Goal: Check status

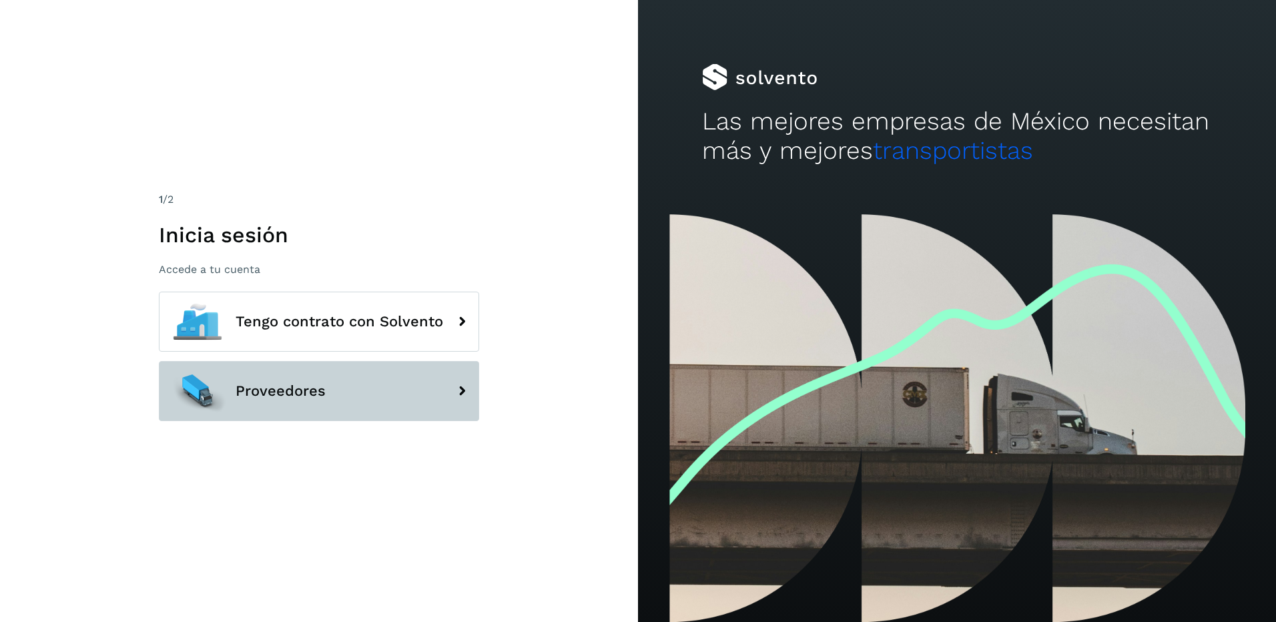
click at [302, 400] on button "Proveedores" at bounding box center [319, 391] width 320 height 60
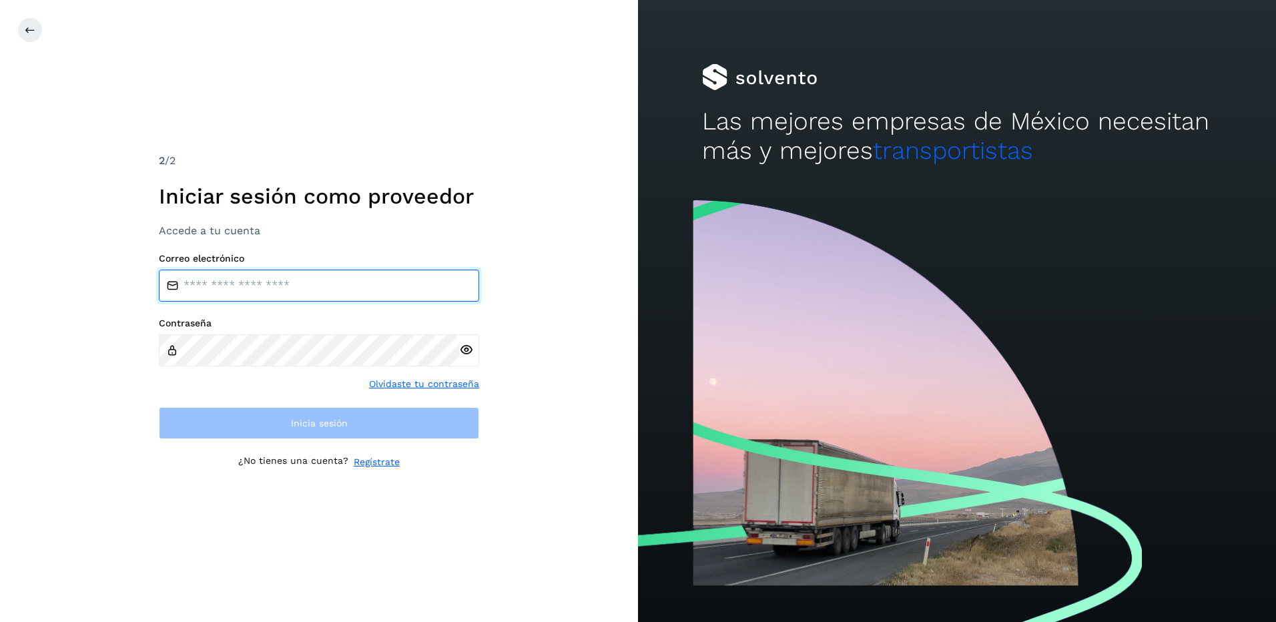
type input "**********"
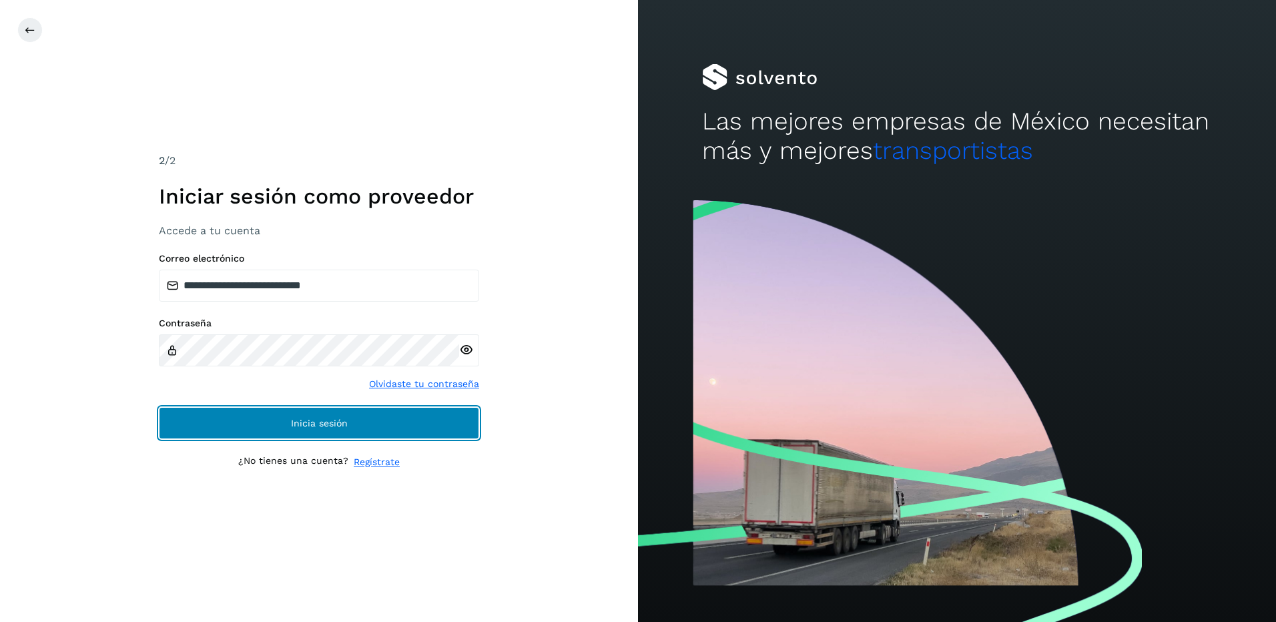
click at [292, 420] on button "Inicia sesión" at bounding box center [319, 423] width 320 height 32
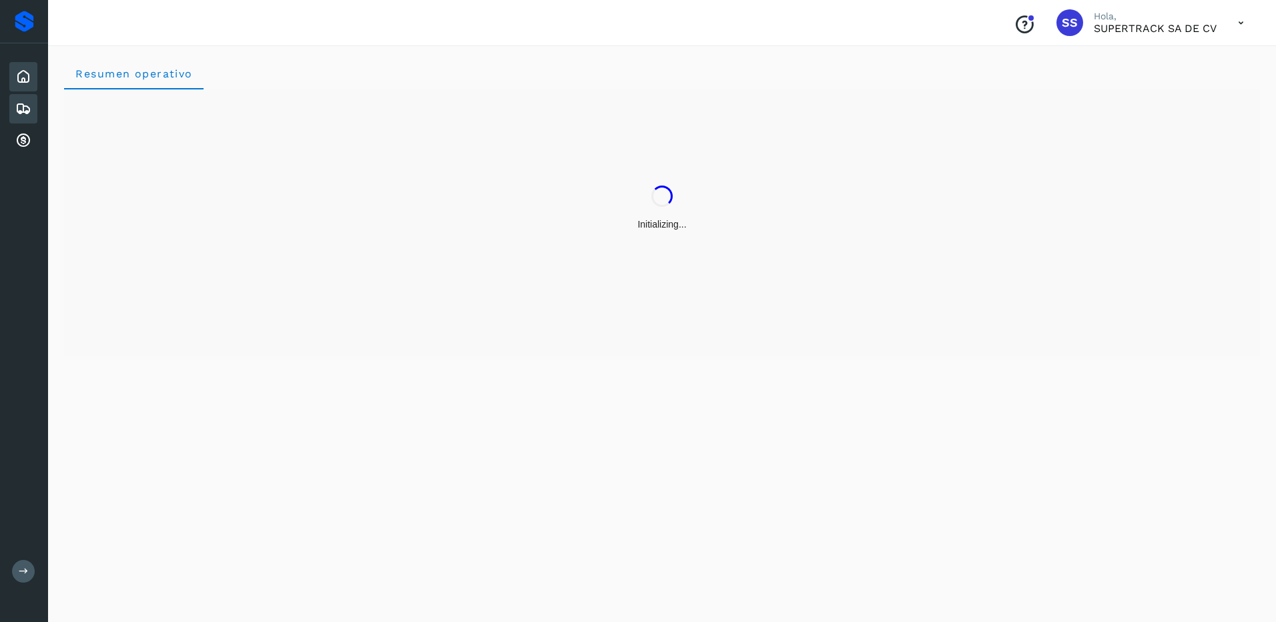
click at [34, 111] on div "Embarques" at bounding box center [23, 108] width 28 height 29
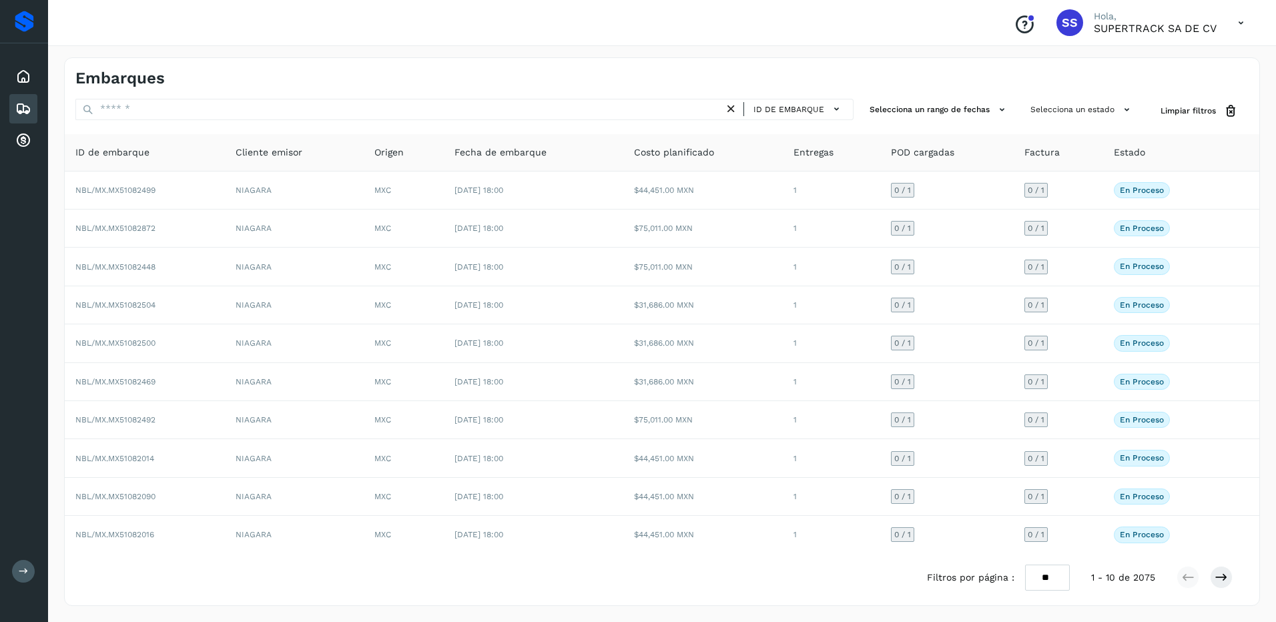
click at [25, 115] on icon at bounding box center [23, 109] width 16 height 16
click at [25, 109] on icon at bounding box center [23, 109] width 16 height 16
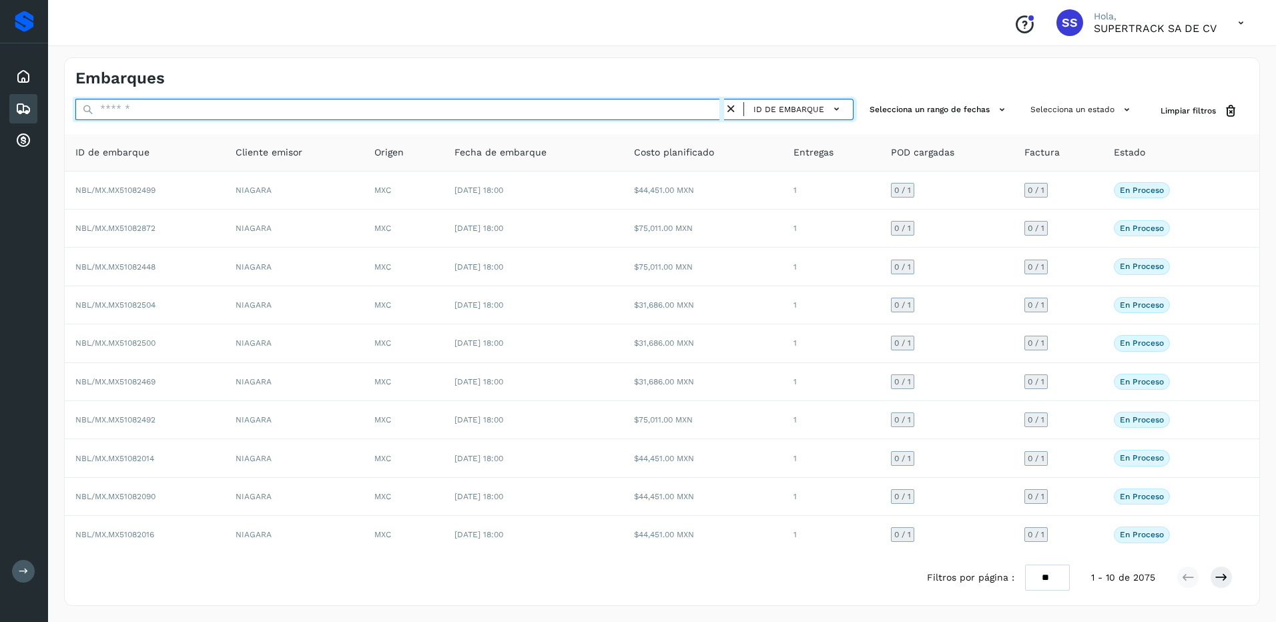
click at [122, 109] on input "text" at bounding box center [399, 109] width 649 height 21
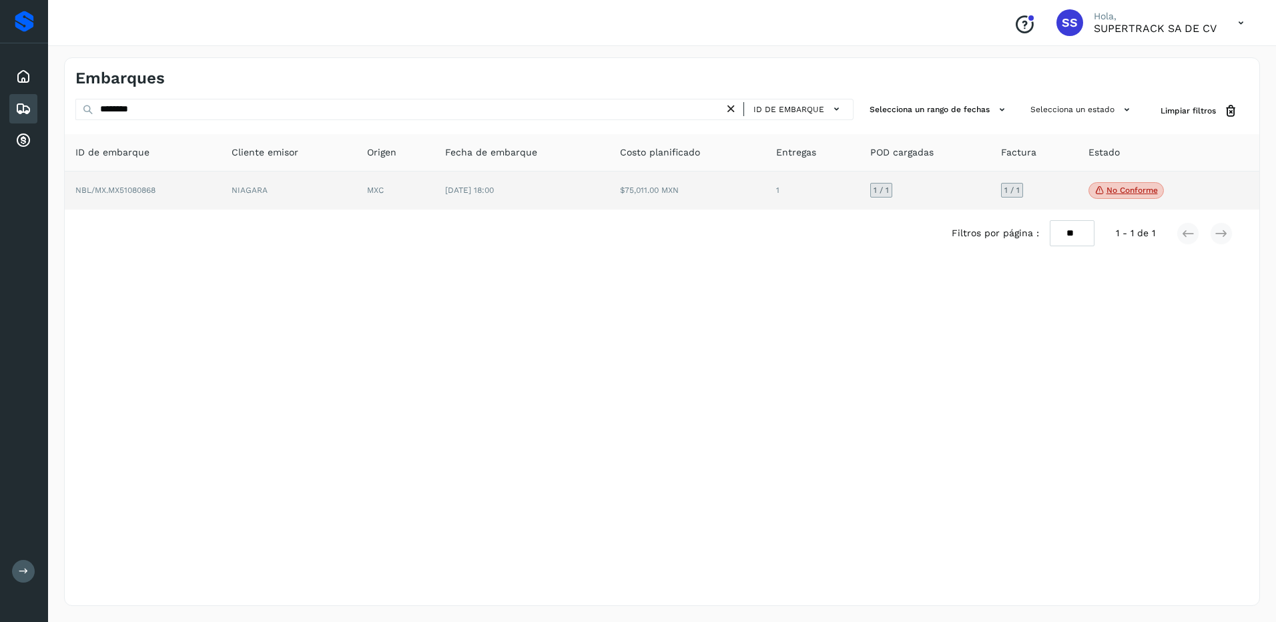
click at [1100, 196] on icon at bounding box center [1099, 190] width 11 height 12
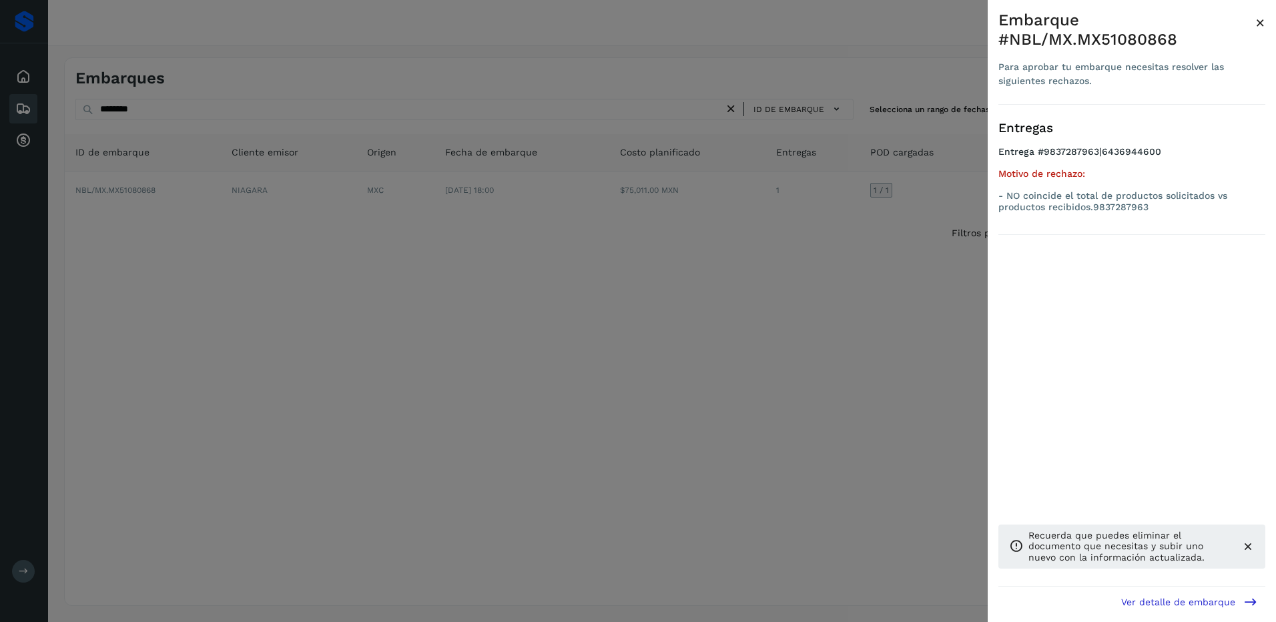
drag, startPoint x: 881, startPoint y: 335, endPoint x: 851, endPoint y: 363, distance: 41.1
click at [862, 357] on div at bounding box center [638, 311] width 1276 height 622
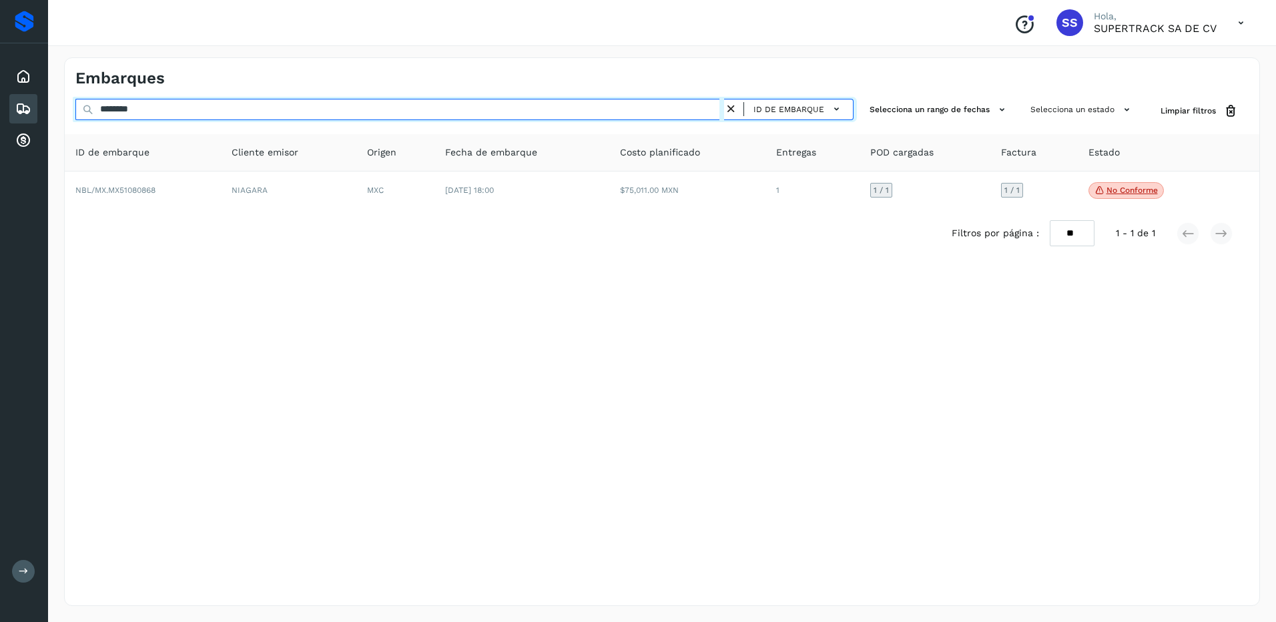
drag, startPoint x: 176, startPoint y: 112, endPoint x: 28, endPoint y: 109, distance: 147.5
click at [18, 112] on div "Proveedores Inicio Embarques Cuentas por cobrar Salir Conoce nuestros beneficio…" at bounding box center [638, 311] width 1276 height 622
drag, startPoint x: 157, startPoint y: 112, endPoint x: 29, endPoint y: 110, distance: 128.8
click at [29, 111] on div "Proveedores Inicio Embarques Cuentas por cobrar Salir Conoce nuestros beneficio…" at bounding box center [638, 311] width 1276 height 622
drag, startPoint x: 133, startPoint y: 109, endPoint x: 35, endPoint y: 107, distance: 98.8
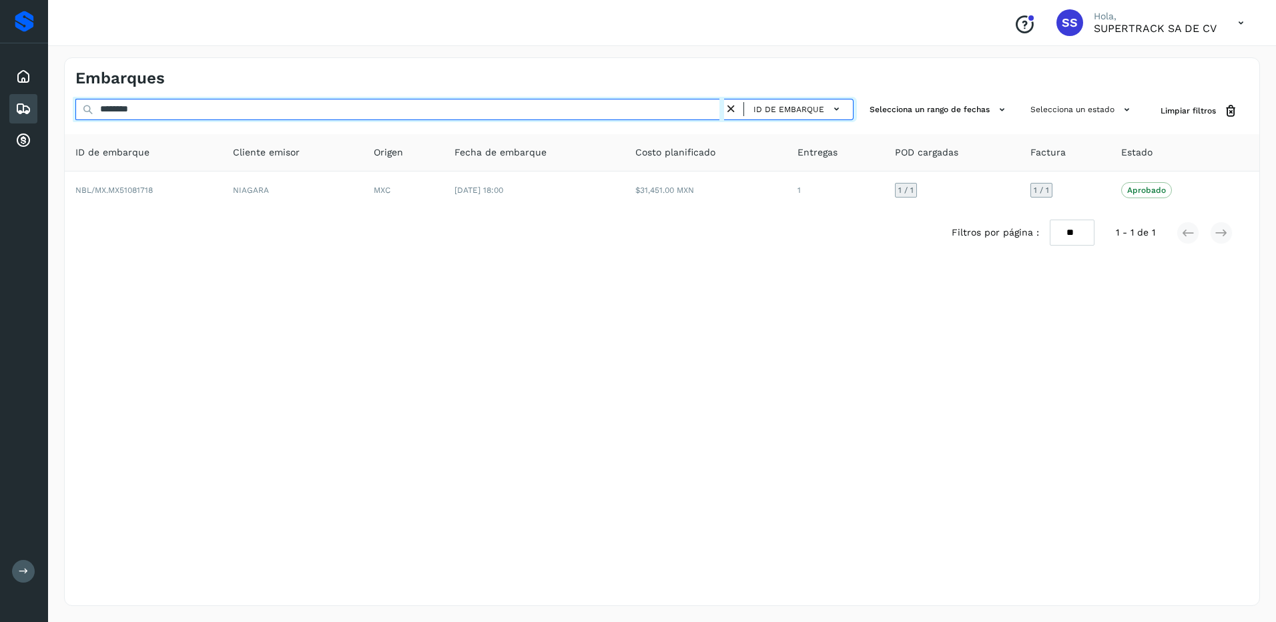
click at [35, 108] on div "Proveedores Inicio Embarques Cuentas por cobrar Salir Conoce nuestros beneficio…" at bounding box center [638, 311] width 1276 height 622
type input "*"
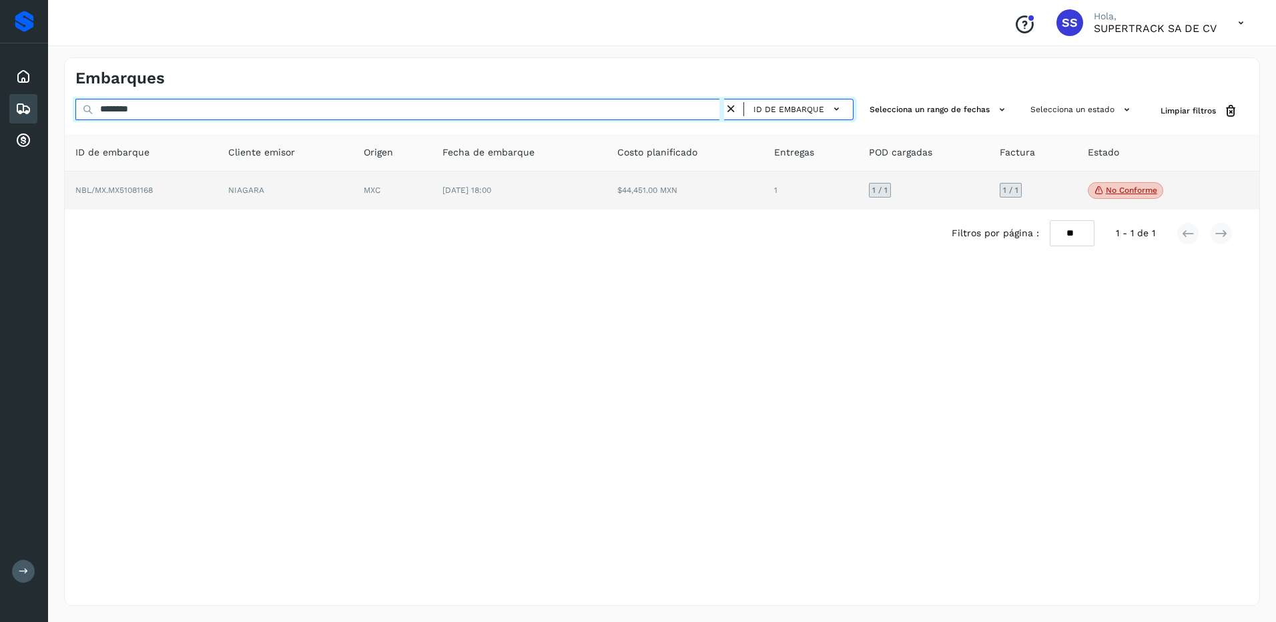
type input "********"
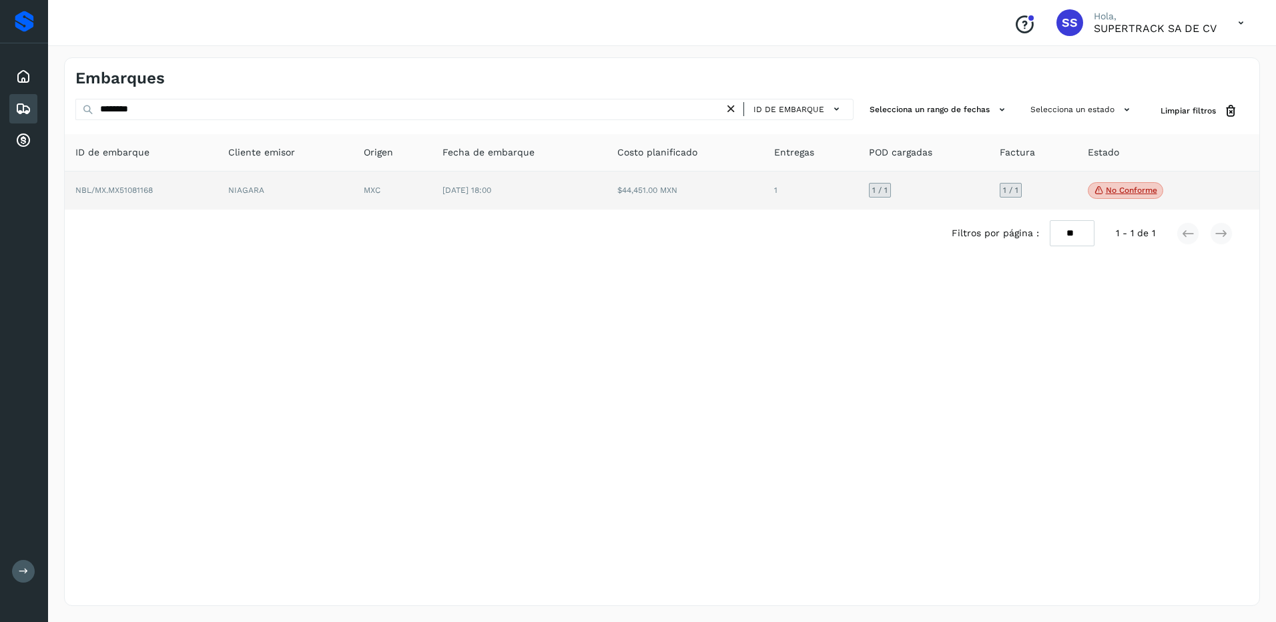
click at [1102, 208] on td "No conforme Verifica el estado de la factura o entregas asociadas a este embarq…" at bounding box center [1151, 191] width 149 height 39
click at [1116, 197] on span "No conforme" at bounding box center [1125, 190] width 75 height 17
click at [1122, 192] on p "No conforme" at bounding box center [1131, 190] width 51 height 9
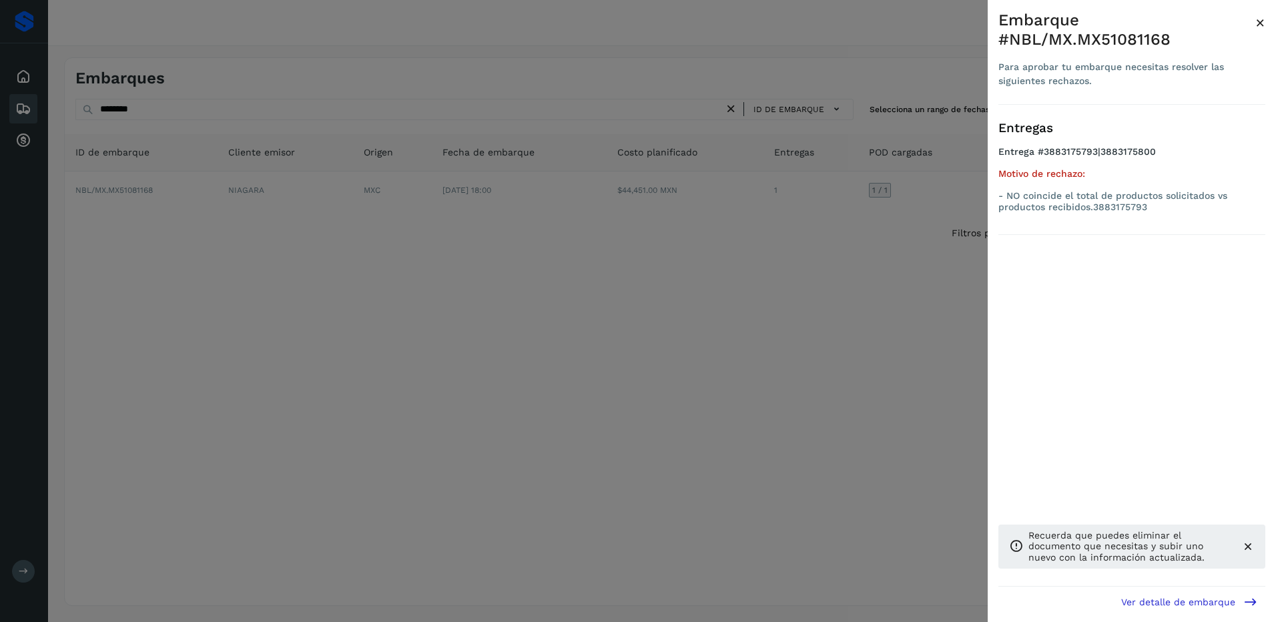
click at [385, 290] on div at bounding box center [638, 311] width 1276 height 622
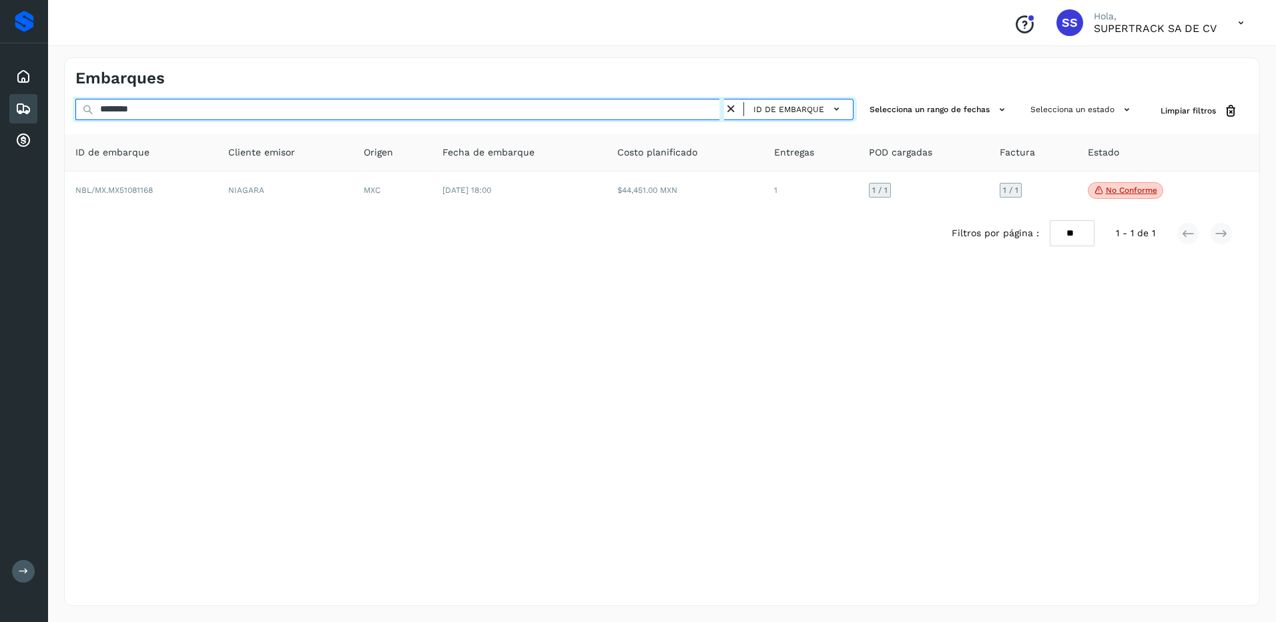
drag, startPoint x: 194, startPoint y: 110, endPoint x: 79, endPoint y: 99, distance: 114.6
click at [79, 99] on input "********" at bounding box center [399, 109] width 649 height 21
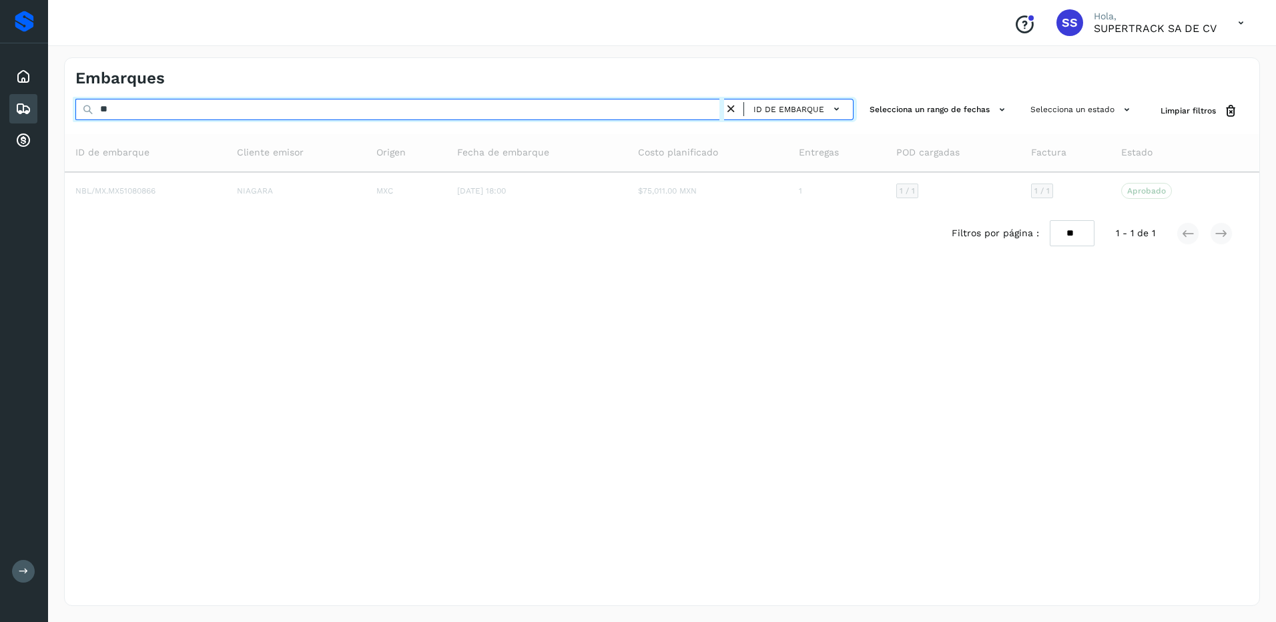
type input "*"
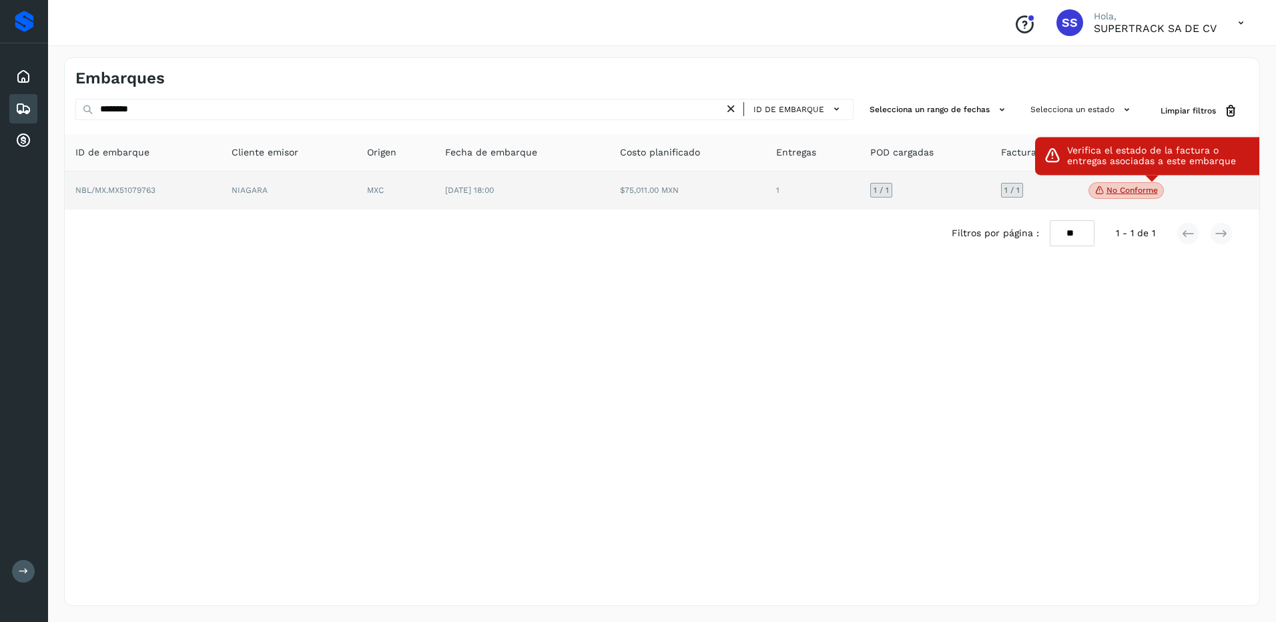
click at [1134, 196] on span "No conforme" at bounding box center [1125, 190] width 75 height 17
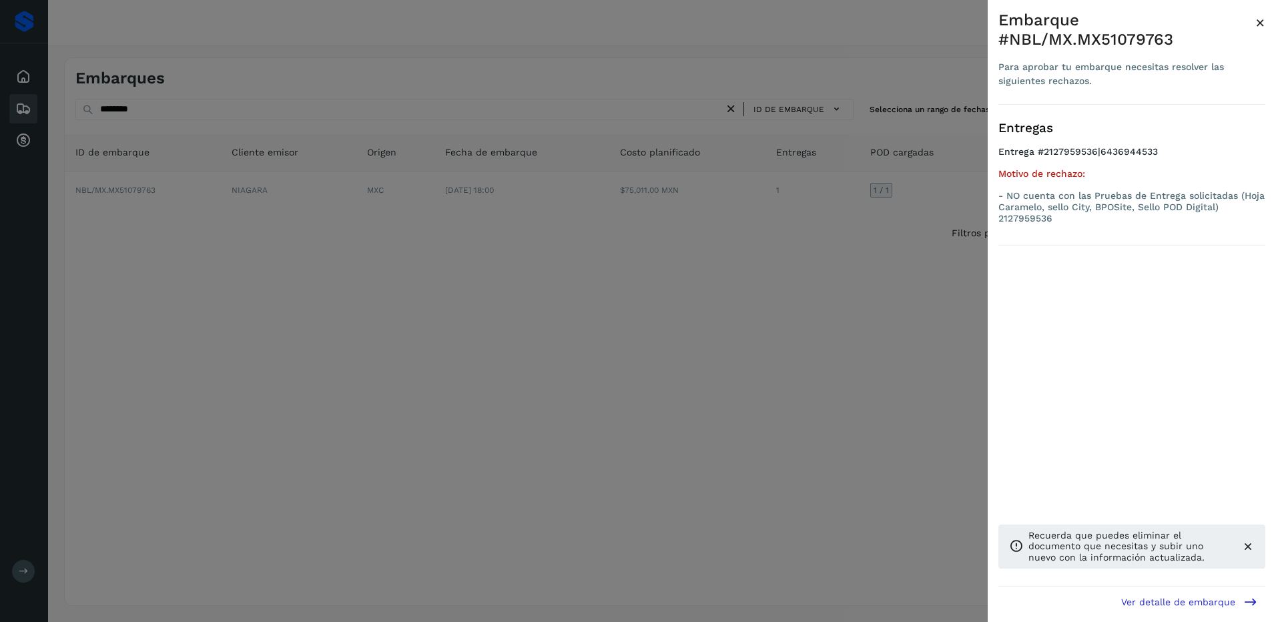
click at [781, 422] on div at bounding box center [638, 311] width 1276 height 622
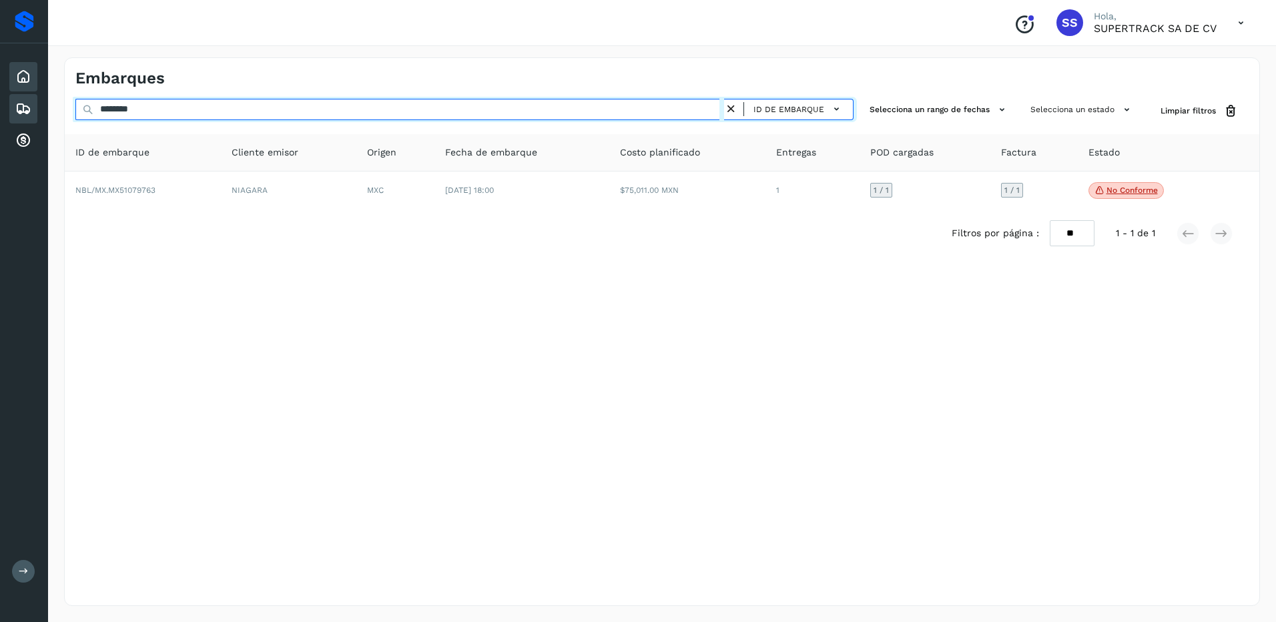
drag, startPoint x: 182, startPoint y: 98, endPoint x: 32, endPoint y: 65, distance: 153.0
click at [32, 65] on div "Proveedores Inicio Embarques Cuentas por cobrar Salir Conoce nuestros beneficio…" at bounding box center [638, 311] width 1276 height 622
type input "*"
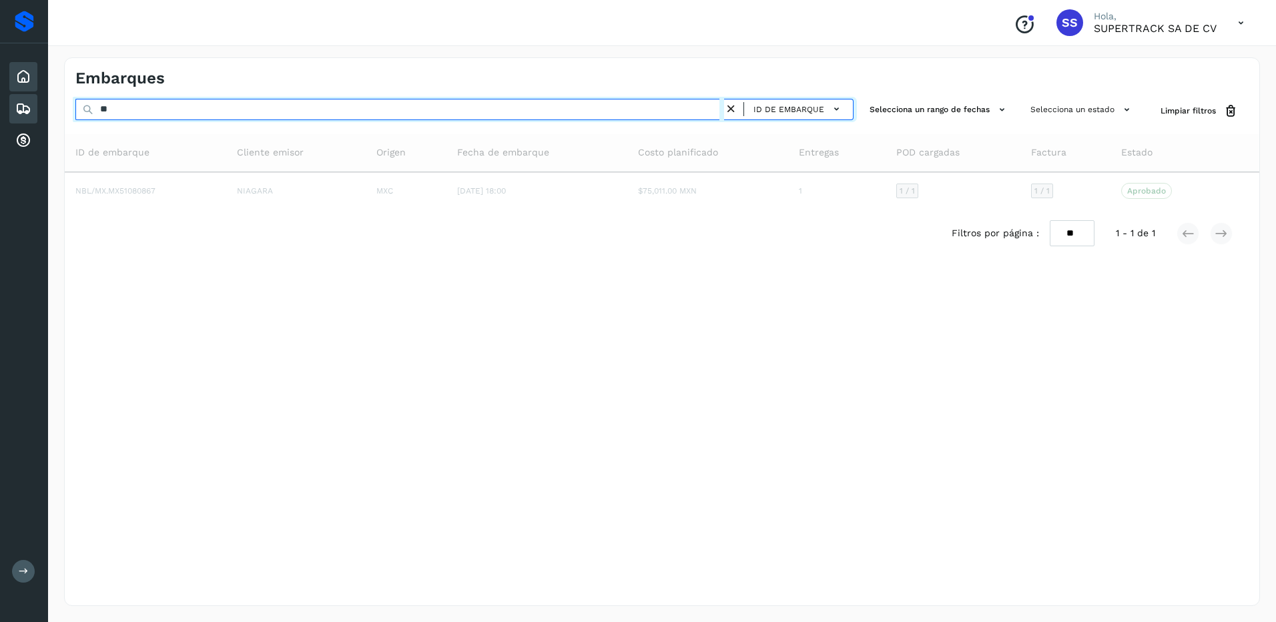
type input "*"
drag, startPoint x: 163, startPoint y: 111, endPoint x: -3, endPoint y: 111, distance: 165.5
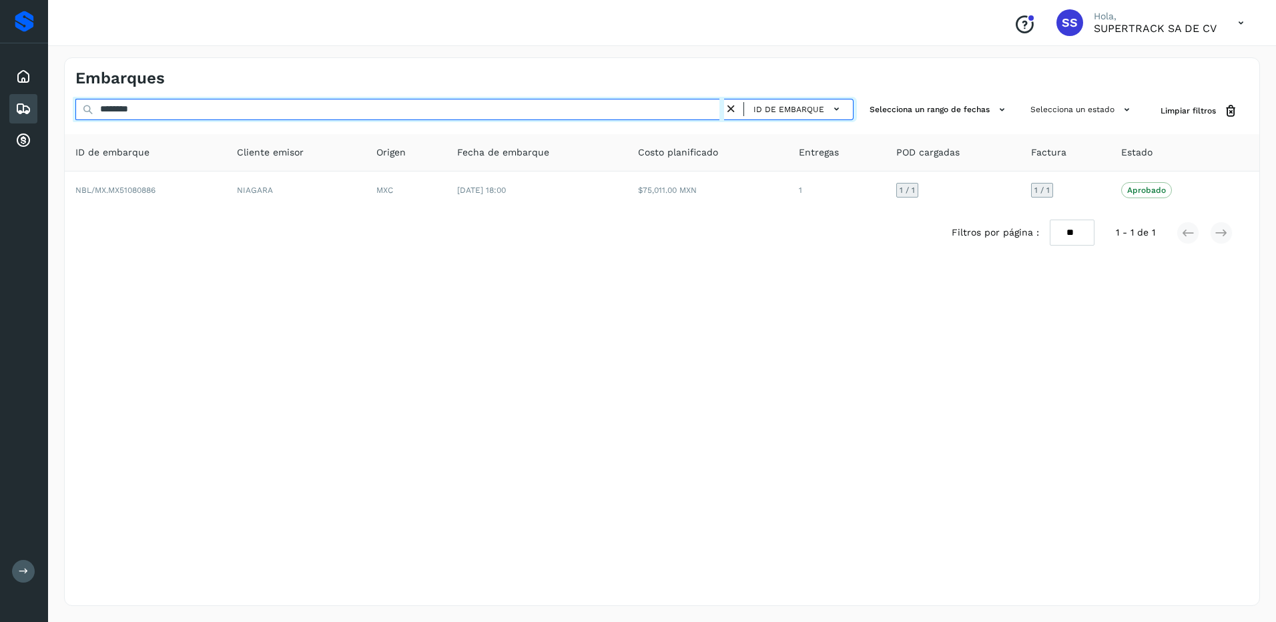
click at [0, 111] on html "Proveedores Inicio Embarques Cuentas por cobrar Salir Conoce nuestros beneficio…" at bounding box center [638, 311] width 1276 height 622
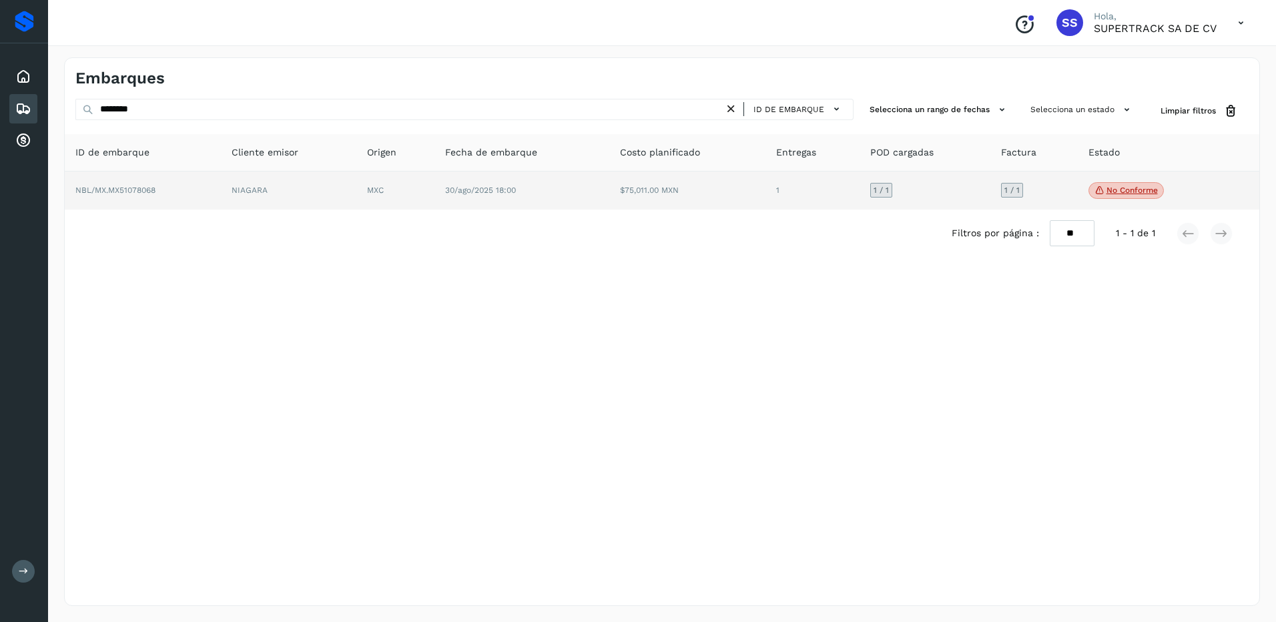
click at [1120, 188] on p "No conforme" at bounding box center [1131, 190] width 51 height 9
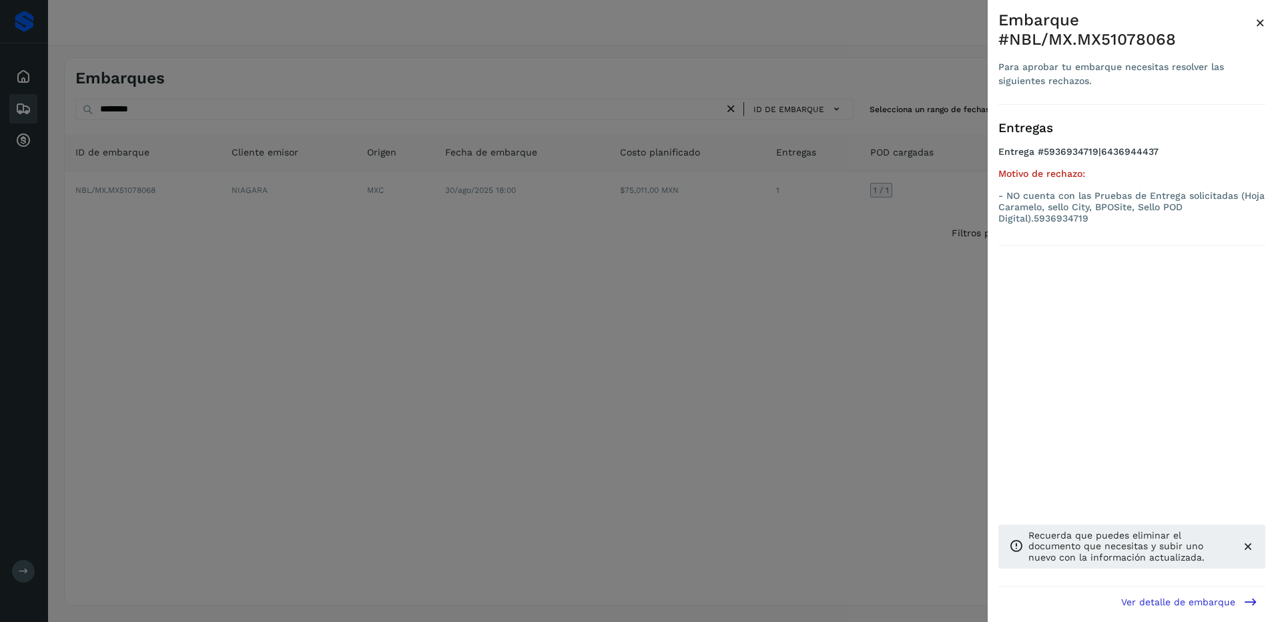
click at [909, 272] on div at bounding box center [638, 311] width 1276 height 622
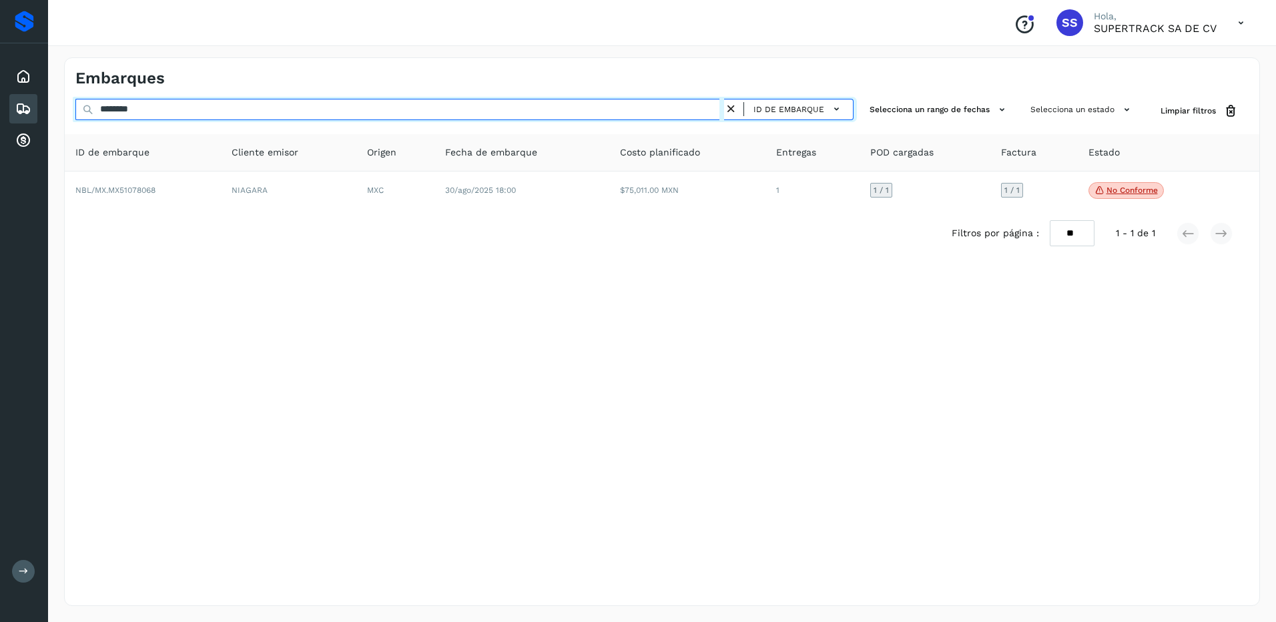
drag, startPoint x: 165, startPoint y: 110, endPoint x: 0, endPoint y: 115, distance: 164.9
click at [0, 115] on div "Proveedores Inicio Embarques Cuentas por cobrar Salir Conoce nuestros beneficio…" at bounding box center [638, 311] width 1276 height 622
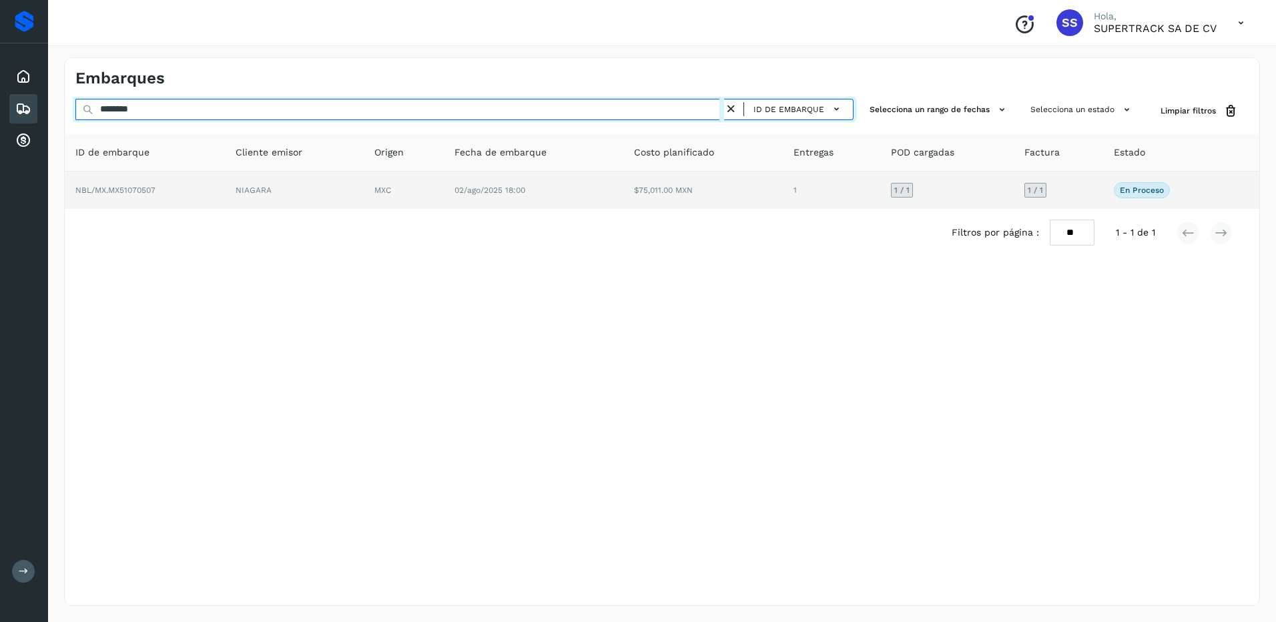
type input "********"
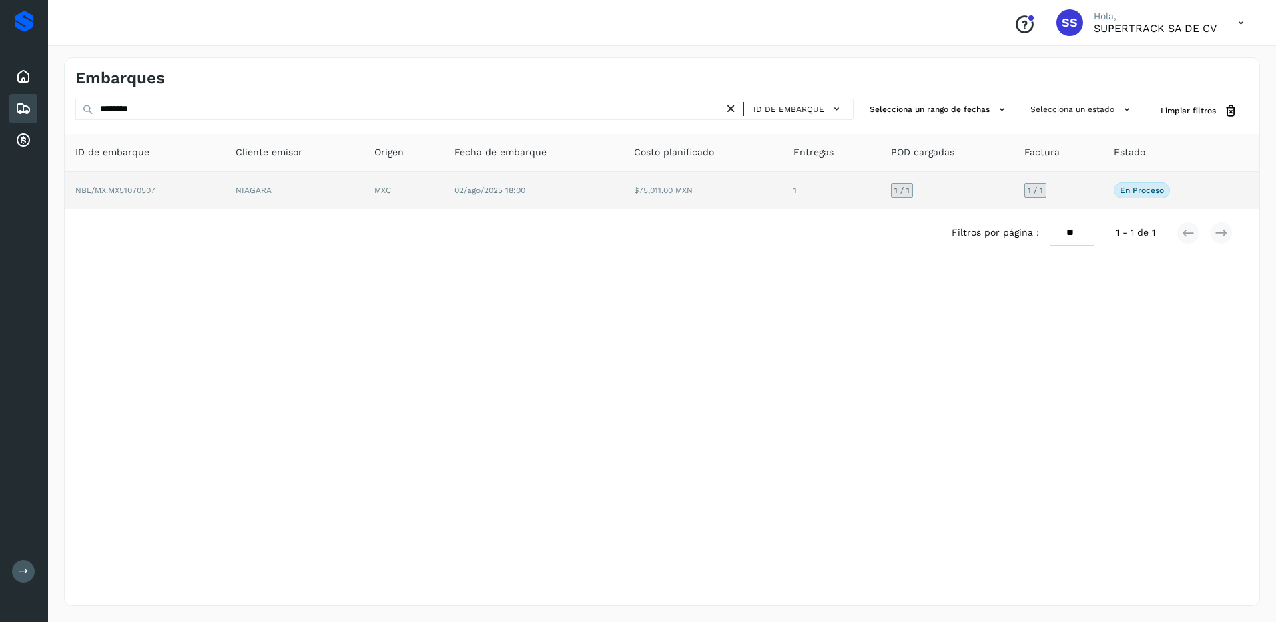
click at [588, 184] on td "02/ago/2025 18:00" at bounding box center [533, 190] width 179 height 37
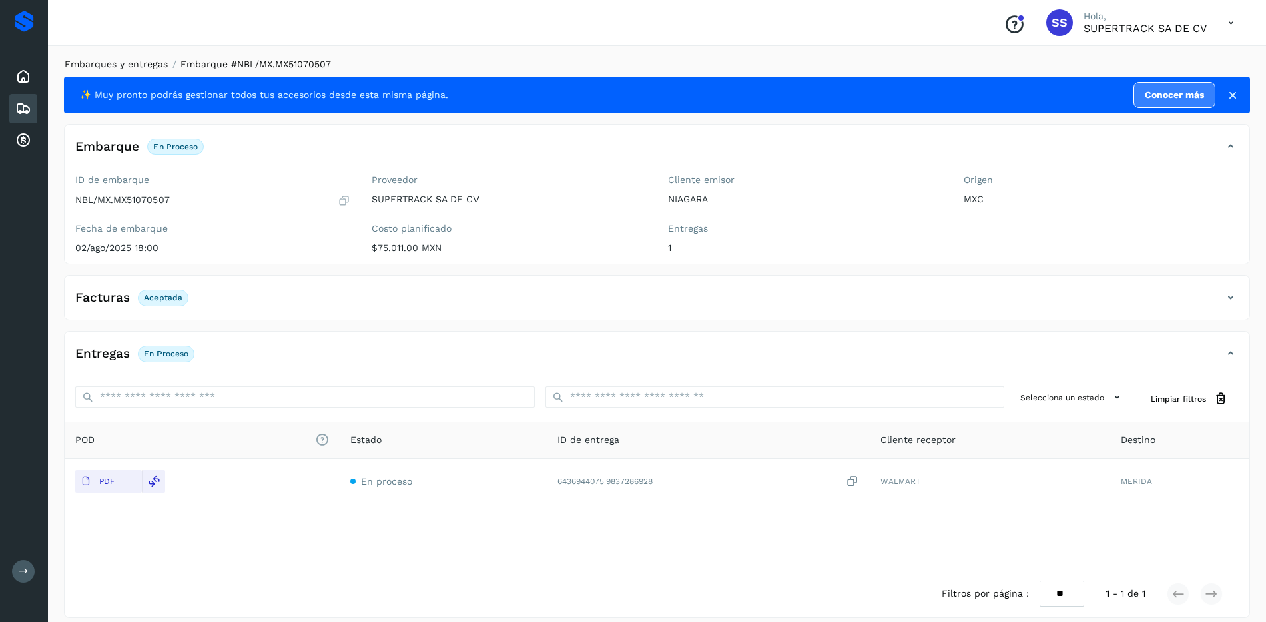
click at [124, 65] on link "Embarques y entregas" at bounding box center [116, 64] width 103 height 11
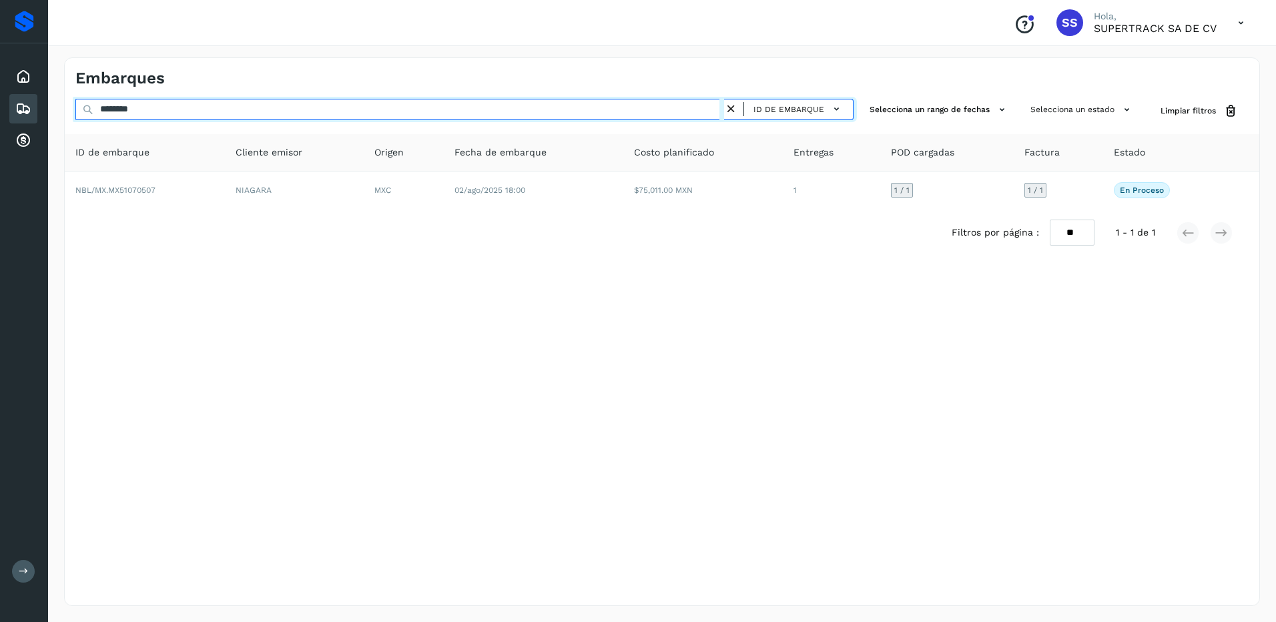
drag, startPoint x: 157, startPoint y: 113, endPoint x: 54, endPoint y: 105, distance: 103.1
click at [54, 105] on div "Embarques ******** ID de embarque Selecciona un rango de fechas Selecciona un e…" at bounding box center [662, 331] width 1228 height 581
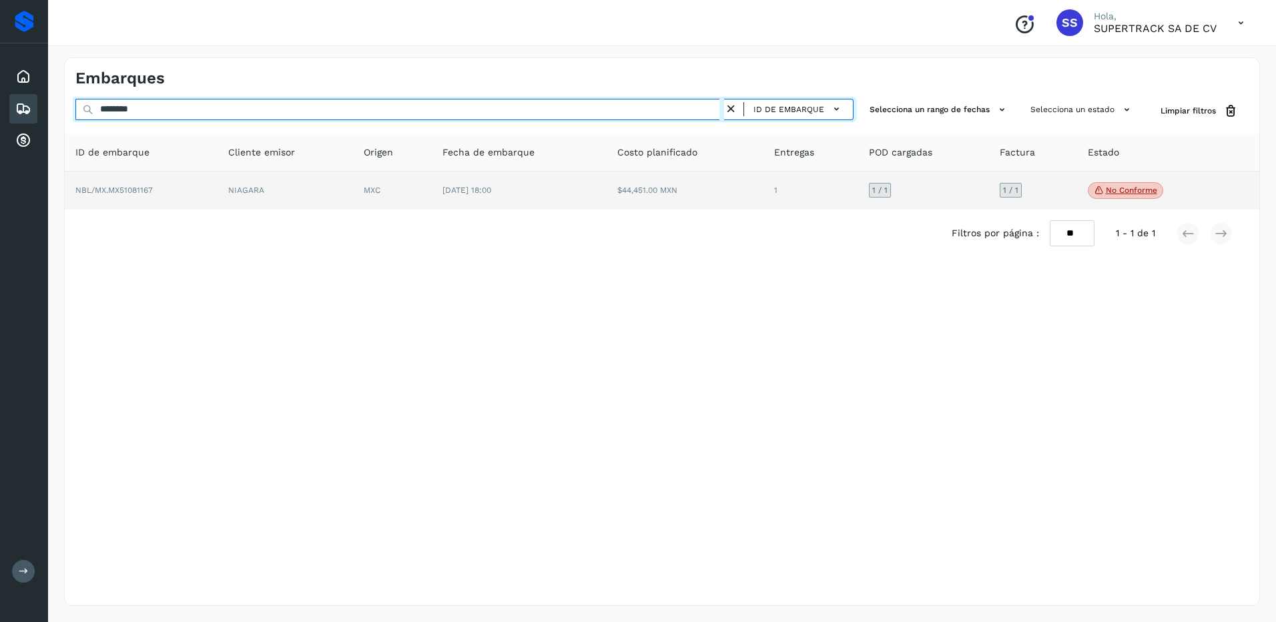
type input "********"
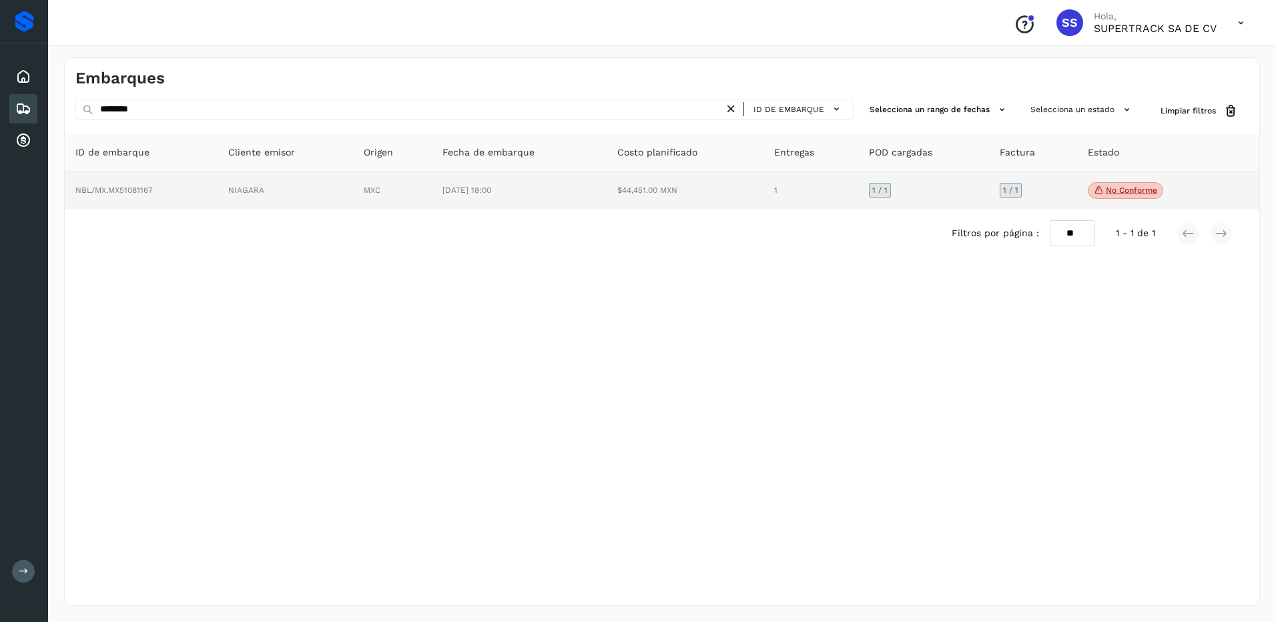
click at [1075, 194] on td "1 / 1" at bounding box center [1032, 191] width 87 height 39
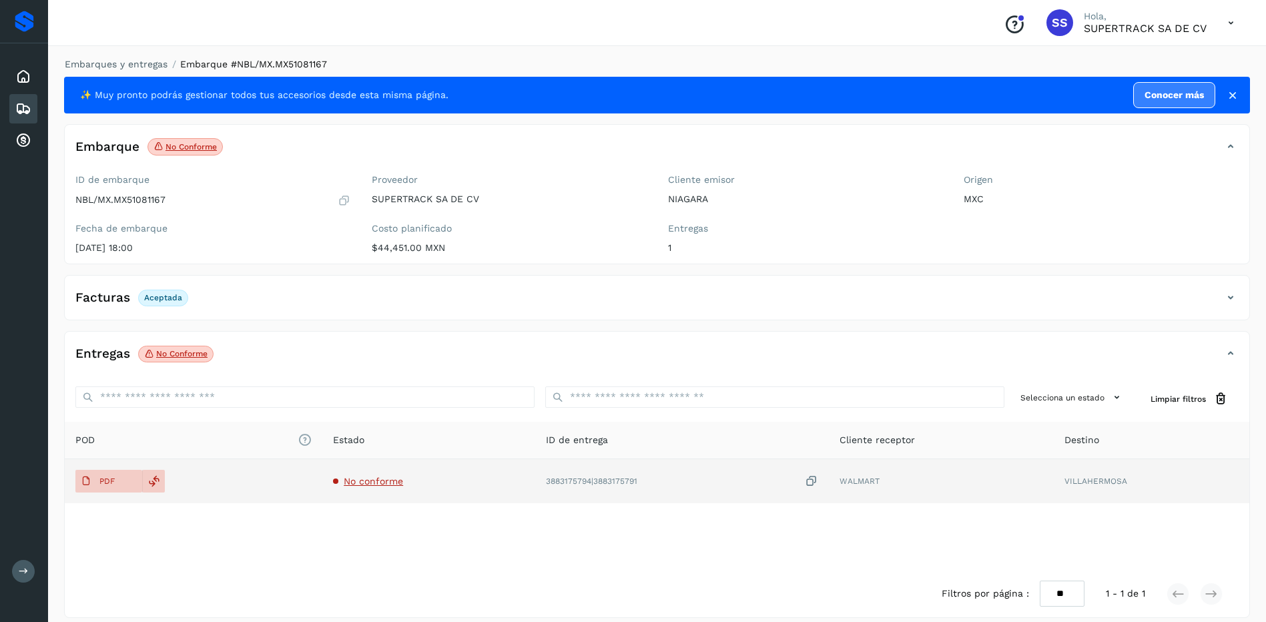
click at [361, 484] on span "No conforme" at bounding box center [373, 481] width 59 height 11
